Goal: Navigation & Orientation: Find specific page/section

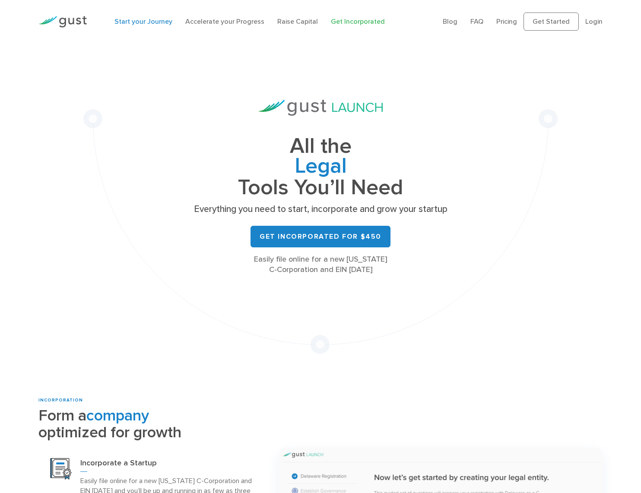
click at [146, 21] on link "Start your Journey" at bounding box center [143, 21] width 58 height 8
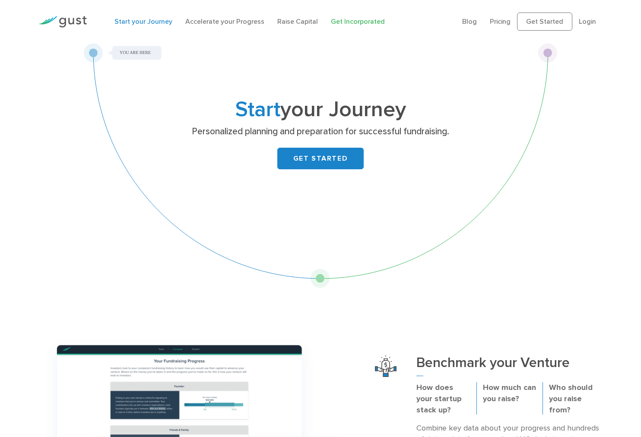
click at [359, 19] on link "Get Incorporated" at bounding box center [358, 21] width 54 height 8
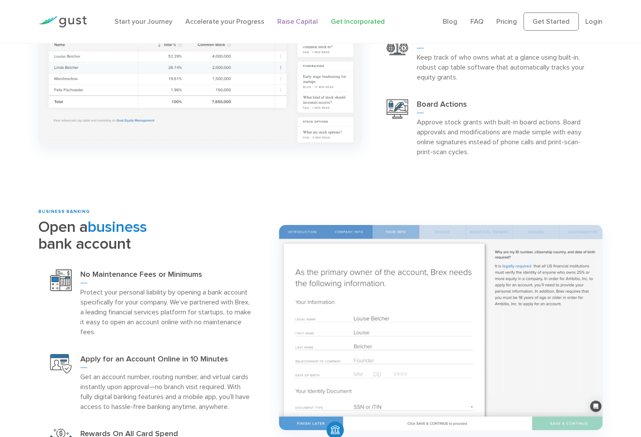
scroll to position [868, 0]
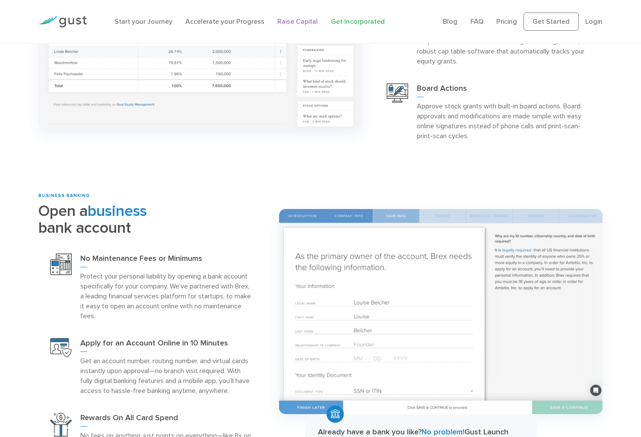
click at [288, 20] on link "Raise Capital" at bounding box center [297, 21] width 41 height 8
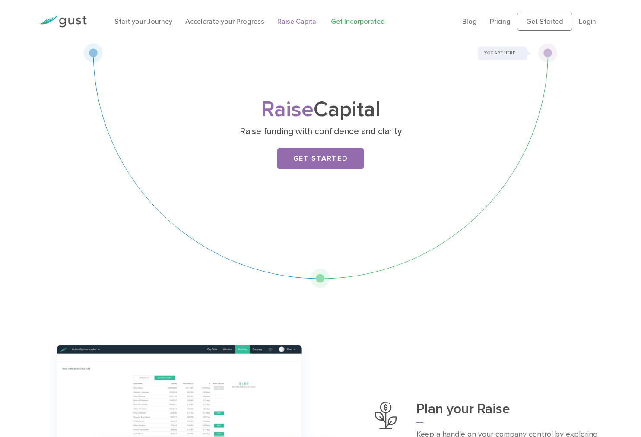
click at [350, 22] on link "Get Incorporated" at bounding box center [358, 21] width 54 height 8
